Goal: Task Accomplishment & Management: Use online tool/utility

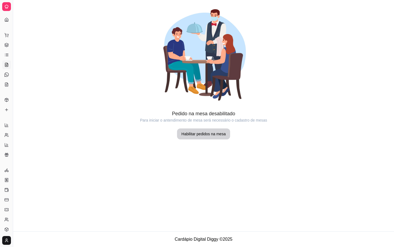
click at [6, 73] on icon at bounding box center [6, 74] width 4 height 4
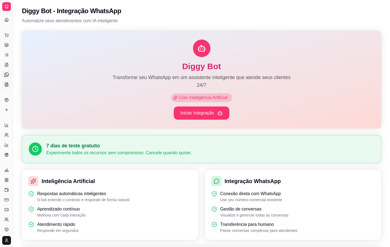
click at [4, 84] on link "KDS" at bounding box center [6, 84] width 9 height 9
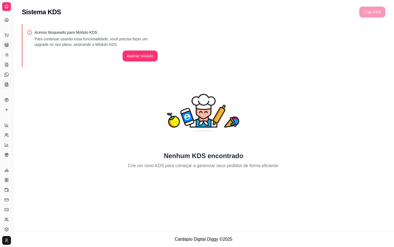
click at [7, 46] on icon at bounding box center [6, 45] width 4 height 4
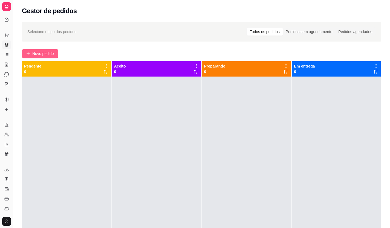
click at [38, 56] on span "Novo pedido" at bounding box center [43, 54] width 22 height 6
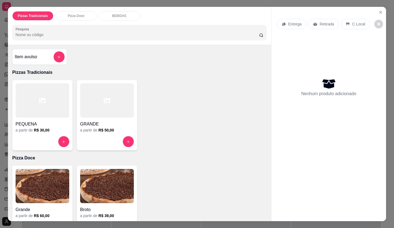
click at [78, 93] on div "GRANDE a partir de R$ 50,00" at bounding box center [107, 115] width 60 height 70
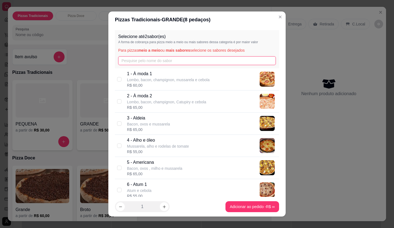
click at [142, 59] on input "text" at bounding box center [197, 60] width 158 height 9
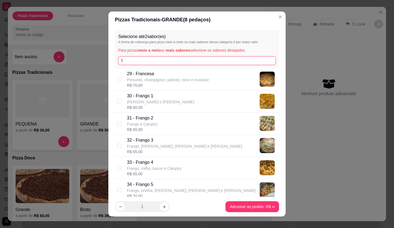
type input "f"
click at [149, 124] on p "Frango e Catupiry" at bounding box center [142, 124] width 31 height 5
checkbox input "true"
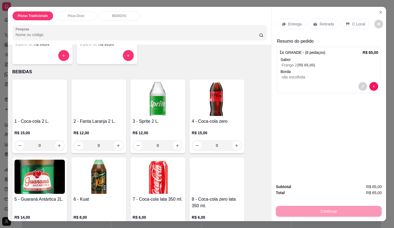
scroll to position [246, 0]
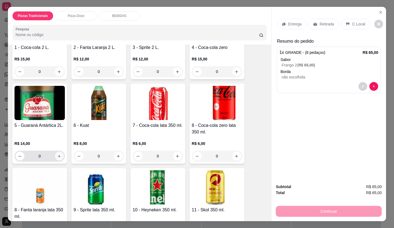
click at [57, 155] on icon "increase-product-quantity" at bounding box center [59, 156] width 4 height 4
type input "1"
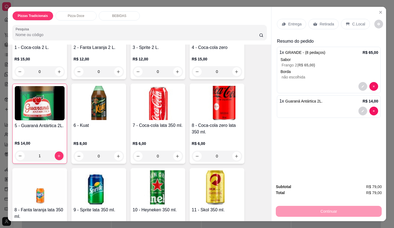
click at [320, 22] on p "Retirada" at bounding box center [327, 23] width 15 height 5
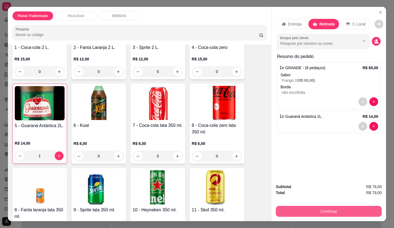
click at [316, 210] on button "Continuar" at bounding box center [329, 211] width 106 height 11
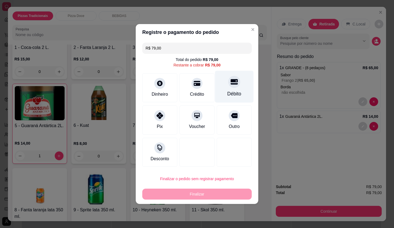
click at [227, 88] on div "Débito" at bounding box center [234, 87] width 39 height 32
type input "R$ 0,00"
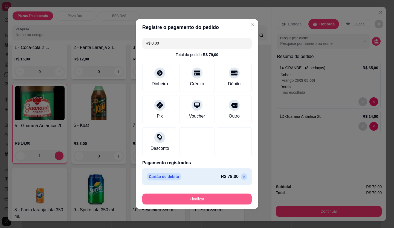
click at [203, 200] on button "Finalizar" at bounding box center [197, 199] width 110 height 11
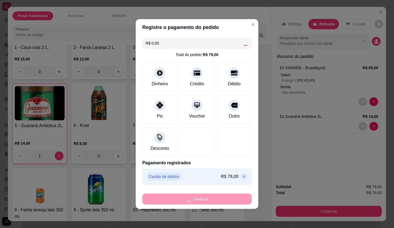
type input "0"
type input "-R$ 79,00"
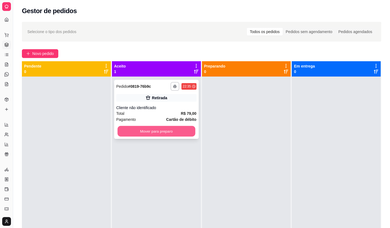
click at [154, 129] on button "Mover para preparo" at bounding box center [157, 131] width 78 height 11
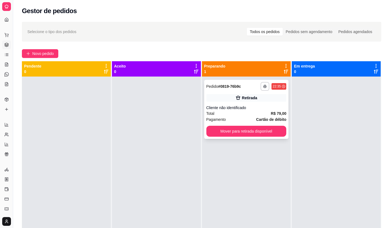
click at [227, 97] on div "Retirada" at bounding box center [247, 98] width 80 height 8
click at [50, 53] on span "Novo pedido" at bounding box center [43, 54] width 22 height 6
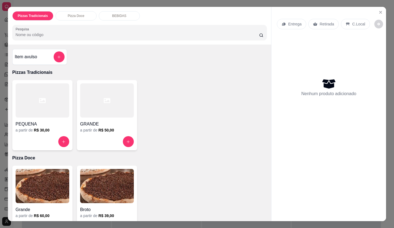
click at [47, 125] on h4 "PEQUENA" at bounding box center [43, 124] width 54 height 7
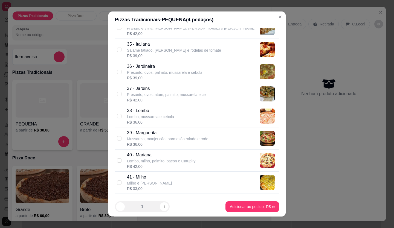
scroll to position [822, 0]
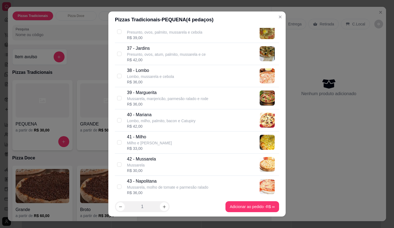
click at [156, 96] on p "Mussarela, manjericão, parmesão ralado e rode" at bounding box center [167, 98] width 81 height 5
checkbox input "true"
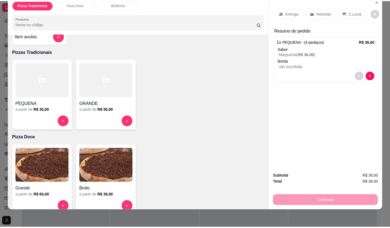
scroll to position [0, 0]
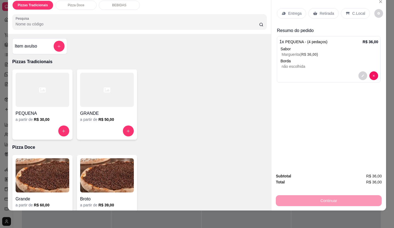
click at [317, 11] on div "Retirada" at bounding box center [324, 13] width 30 height 10
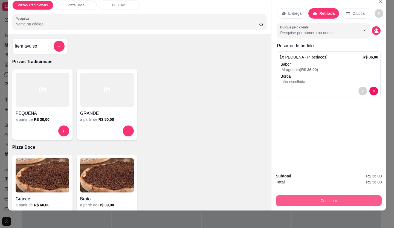
click at [344, 198] on button "Continuar" at bounding box center [329, 201] width 106 height 11
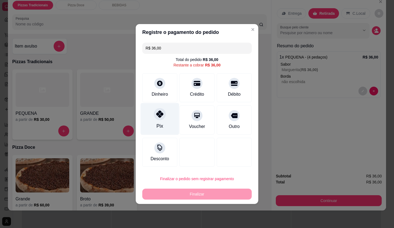
click at [153, 119] on div "Pix" at bounding box center [160, 119] width 39 height 32
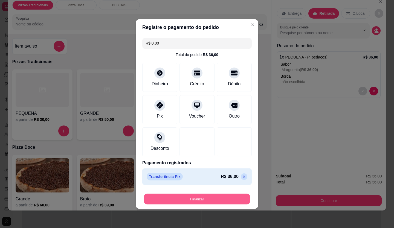
click at [229, 196] on button "Finalizar" at bounding box center [197, 199] width 106 height 11
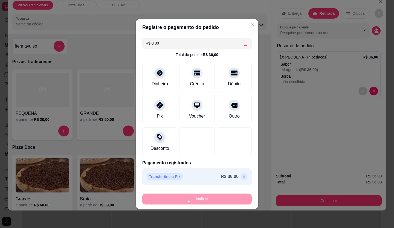
type input "-R$ 36,00"
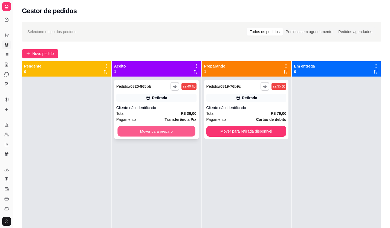
click at [177, 133] on button "Mover para preparo" at bounding box center [157, 131] width 78 height 11
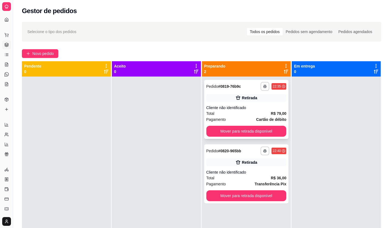
click at [245, 103] on div "**********" at bounding box center [246, 109] width 85 height 59
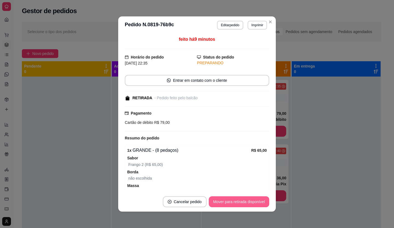
click at [245, 201] on button "Mover para retirada disponível" at bounding box center [239, 202] width 61 height 11
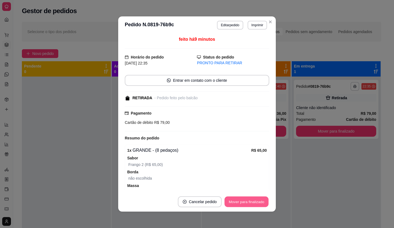
click at [239, 206] on button "Mover para finalizado" at bounding box center [247, 202] width 44 height 11
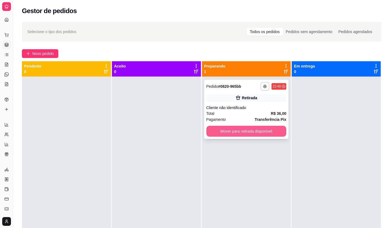
click at [242, 127] on button "Mover para retirada disponível" at bounding box center [247, 131] width 80 height 11
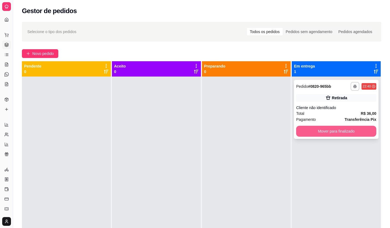
click at [323, 131] on button "Mover para finalizado" at bounding box center [336, 131] width 80 height 11
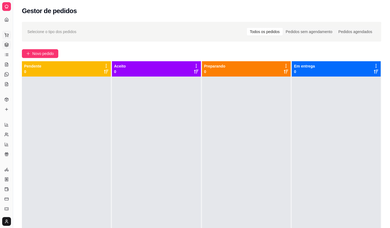
click at [7, 34] on icon at bounding box center [6, 35] width 4 height 4
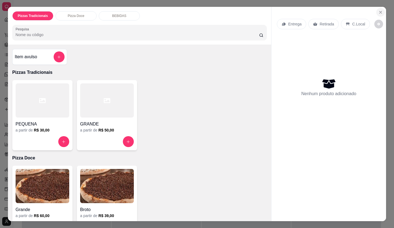
click at [382, 11] on button "Close" at bounding box center [381, 12] width 9 height 9
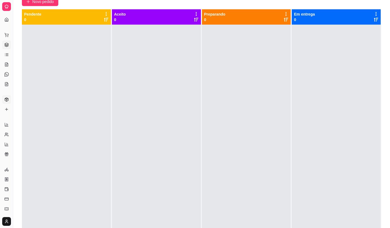
scroll to position [55, 0]
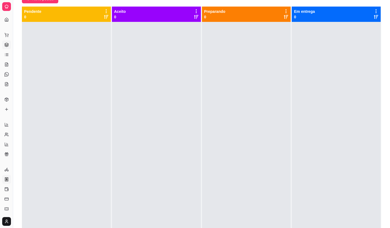
click at [8, 179] on icon at bounding box center [6, 180] width 4 height 4
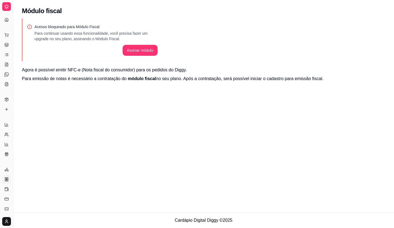
click at [5, 5] on icon at bounding box center [6, 6] width 4 height 4
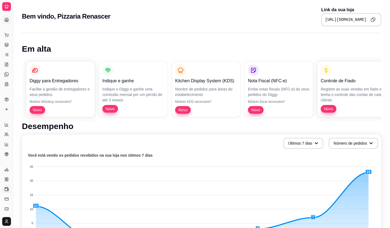
click at [7, 189] on icon at bounding box center [7, 189] width 4 height 2
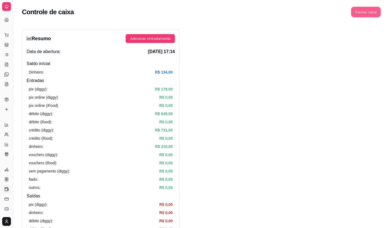
click at [366, 8] on button "Fechar caixa" at bounding box center [366, 12] width 30 height 11
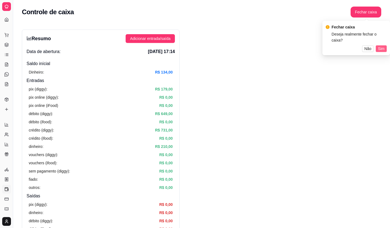
click at [382, 46] on span "Sim" at bounding box center [381, 49] width 7 height 6
